Goal: Task Accomplishment & Management: Manage account settings

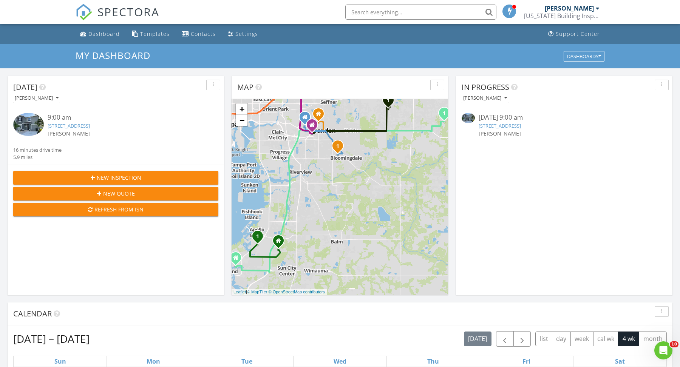
click at [521, 128] on link "[STREET_ADDRESS]" at bounding box center [500, 125] width 42 height 7
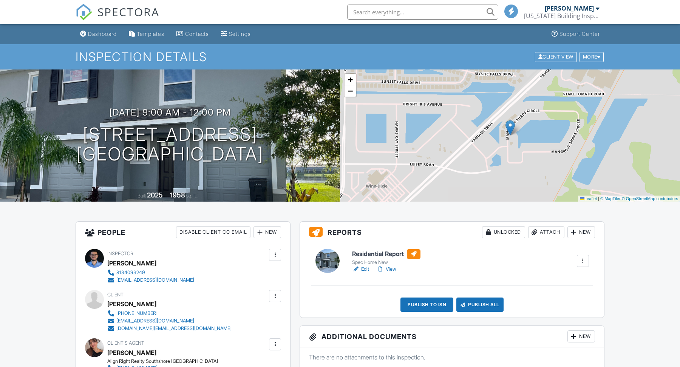
click at [390, 270] on link "View" at bounding box center [387, 270] width 20 height 8
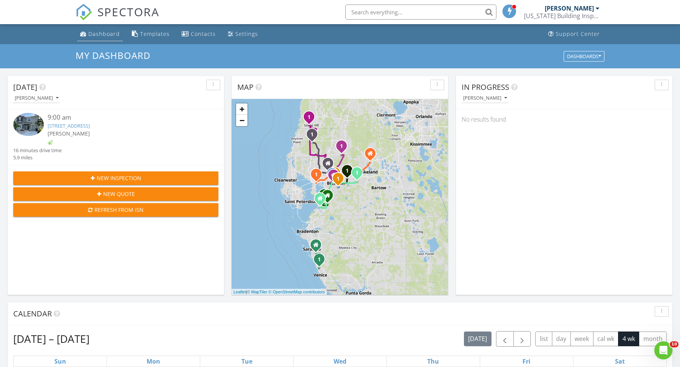
click at [110, 31] on div "Dashboard" at bounding box center [103, 33] width 31 height 7
